Goal: Find specific page/section: Find specific page/section

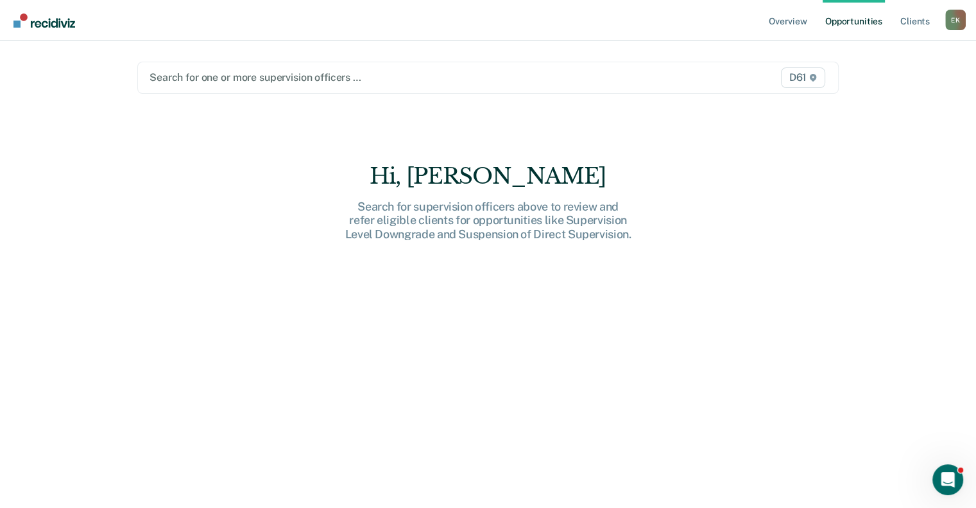
click at [220, 78] on div at bounding box center [386, 77] width 473 height 15
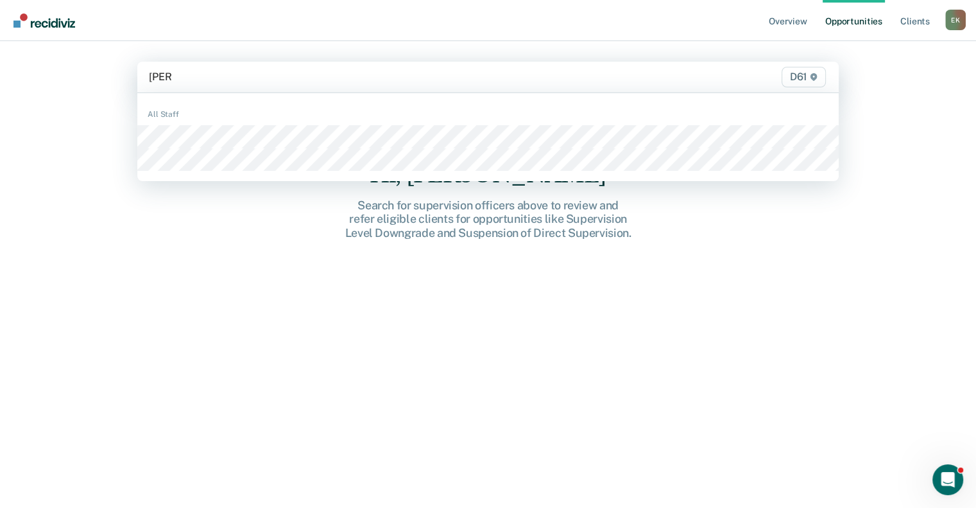
type input "danie"
